Goal: Navigation & Orientation: Find specific page/section

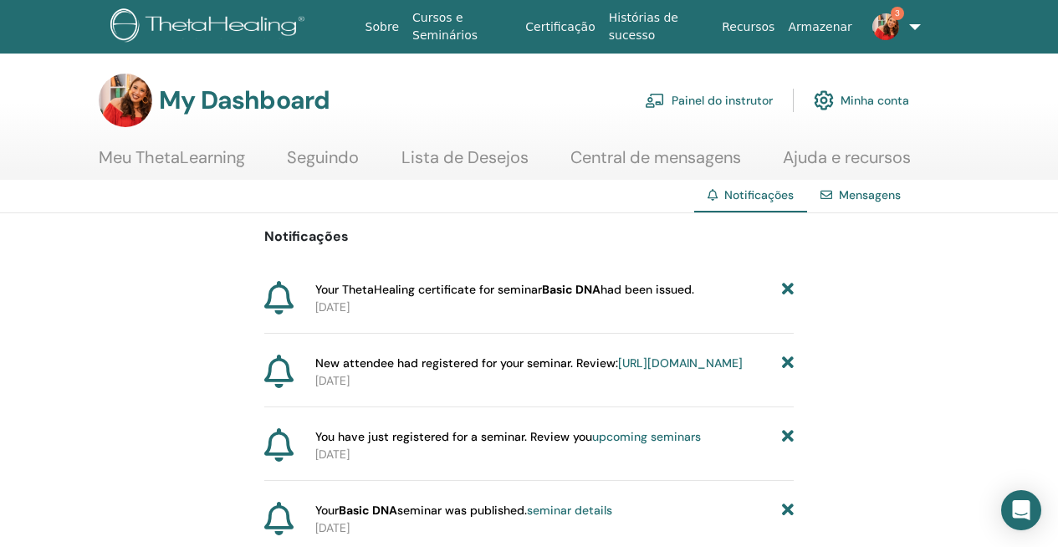
click at [158, 153] on link "Meu ThetaLearning" at bounding box center [172, 163] width 146 height 33
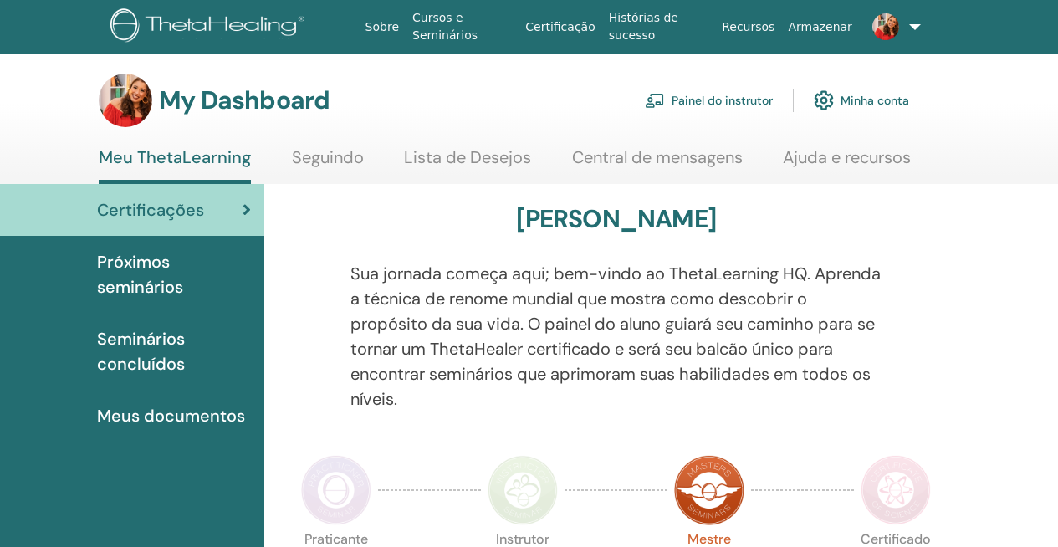
click at [141, 278] on span "Próximos seminários" at bounding box center [174, 274] width 154 height 50
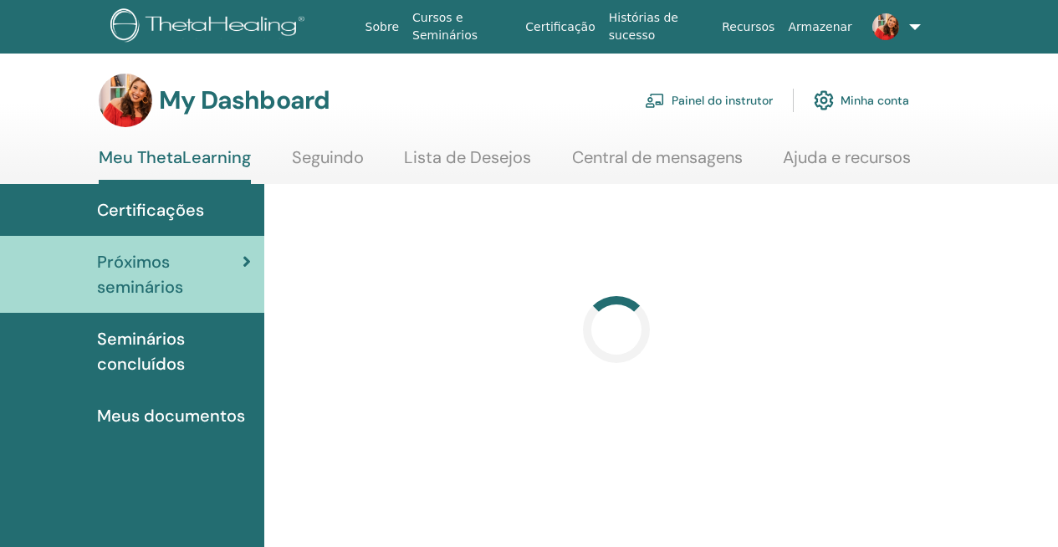
click at [705, 102] on link "Painel do instrutor" at bounding box center [709, 100] width 128 height 37
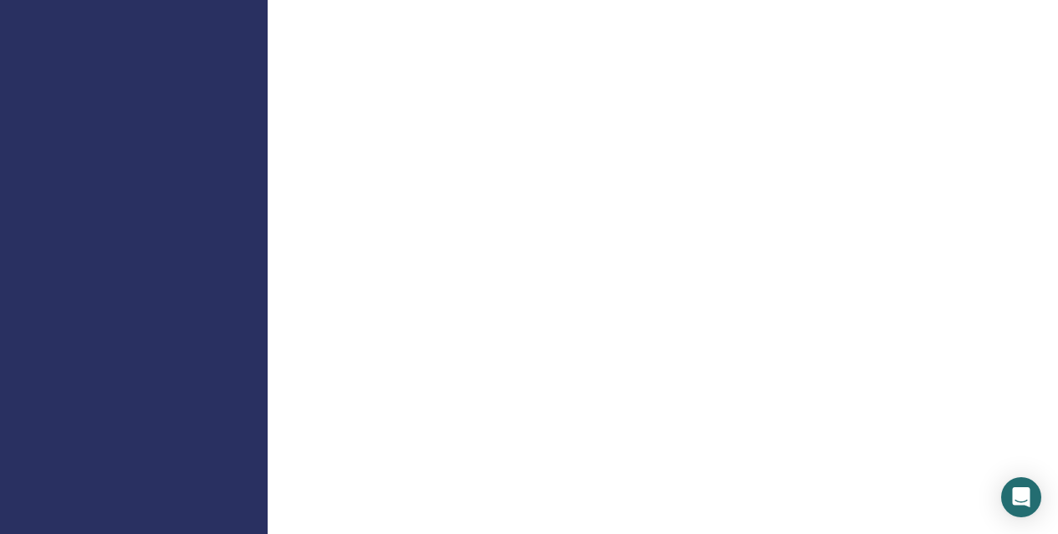
scroll to position [1583, 0]
